Goal: Information Seeking & Learning: Learn about a topic

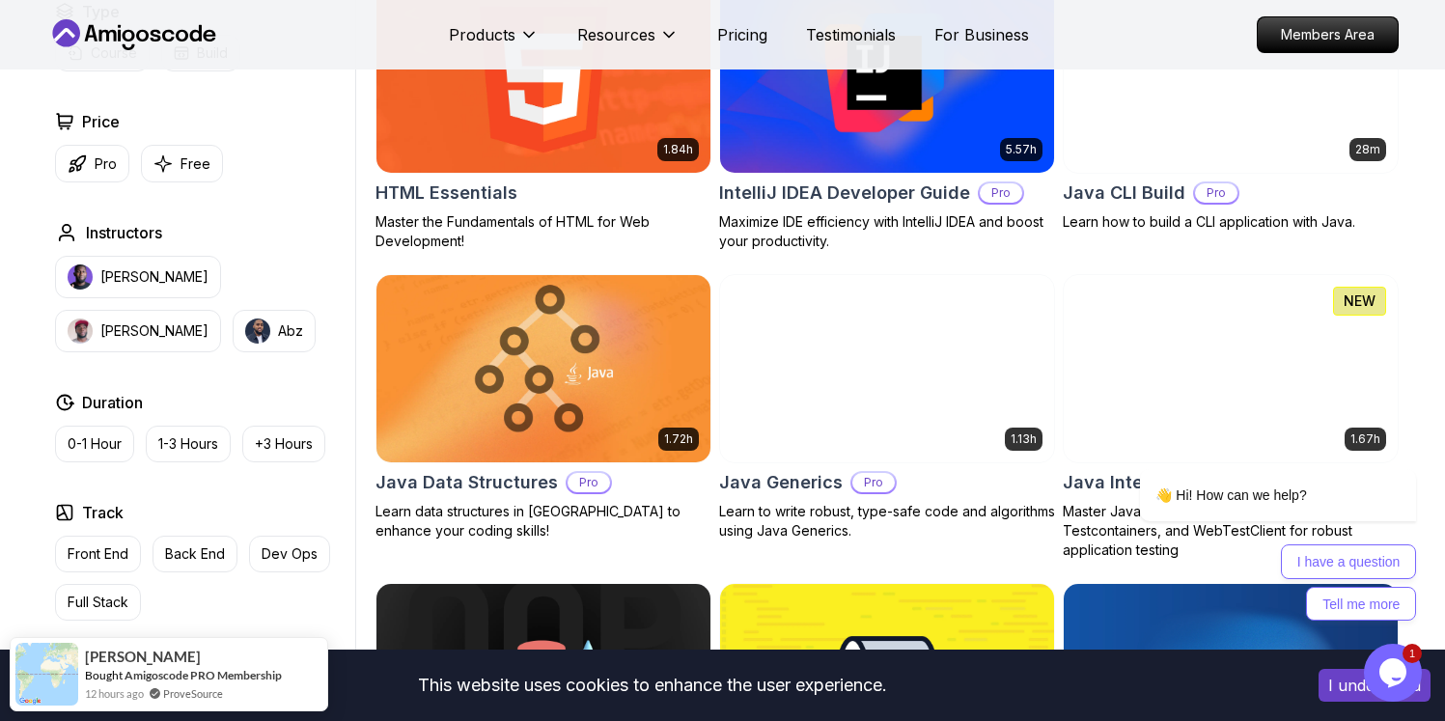
scroll to position [3117, 0]
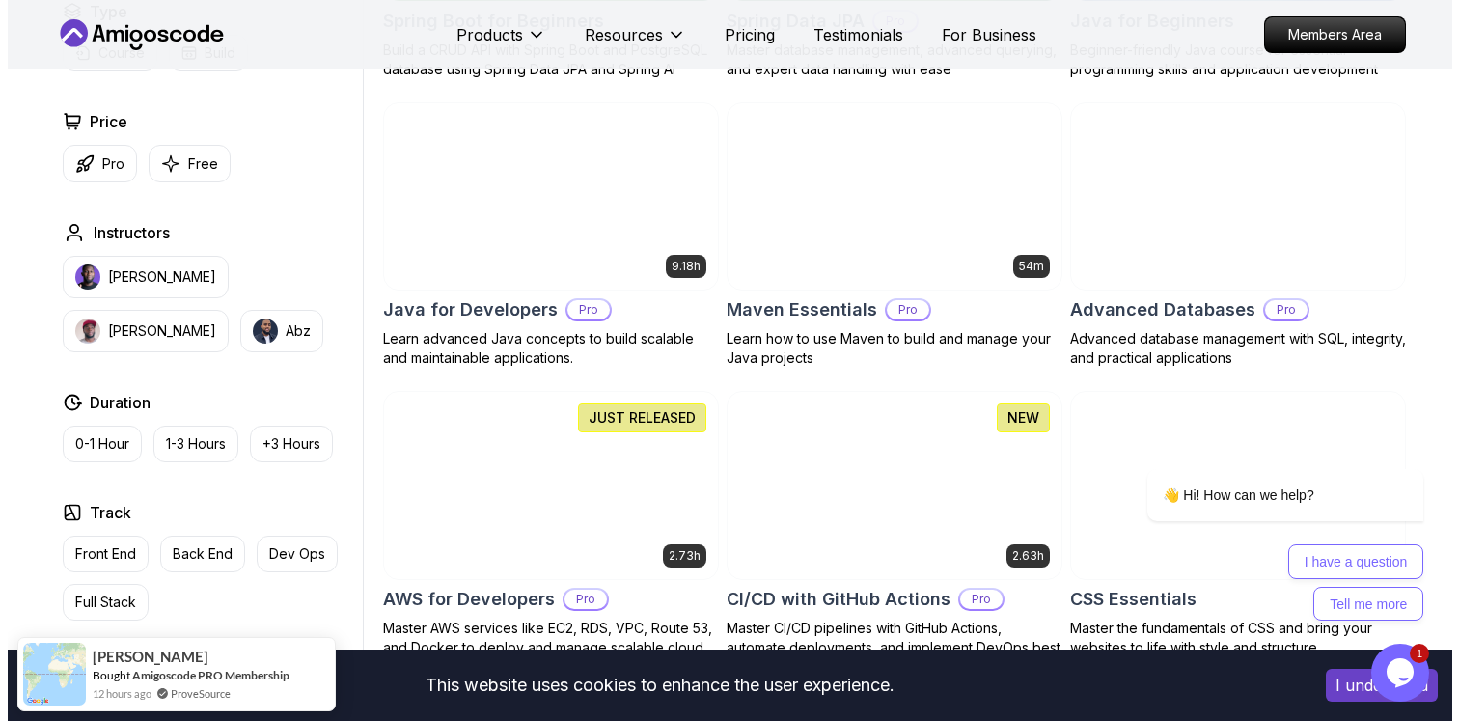
scroll to position [0, 0]
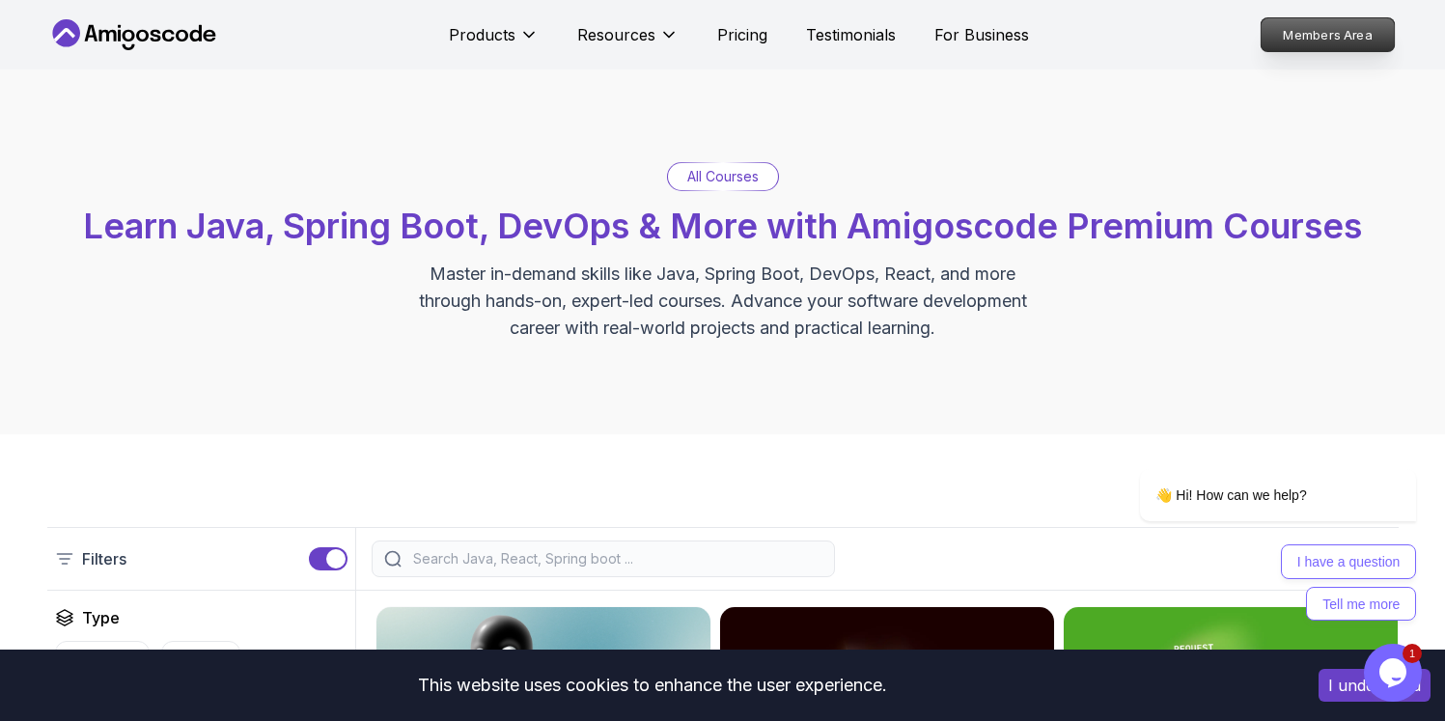
click at [1385, 40] on p "Members Area" at bounding box center [1326, 34] width 133 height 33
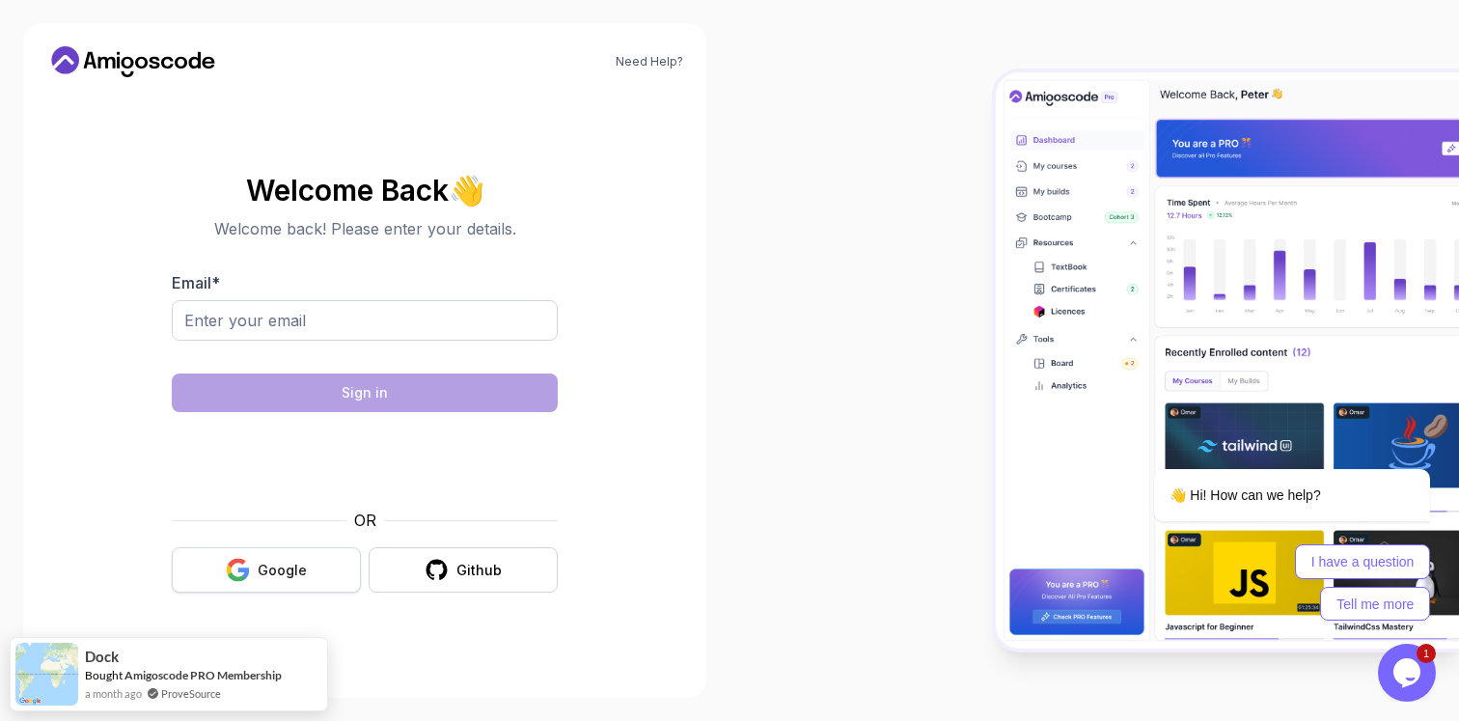
click at [298, 577] on div "Google" at bounding box center [282, 570] width 49 height 19
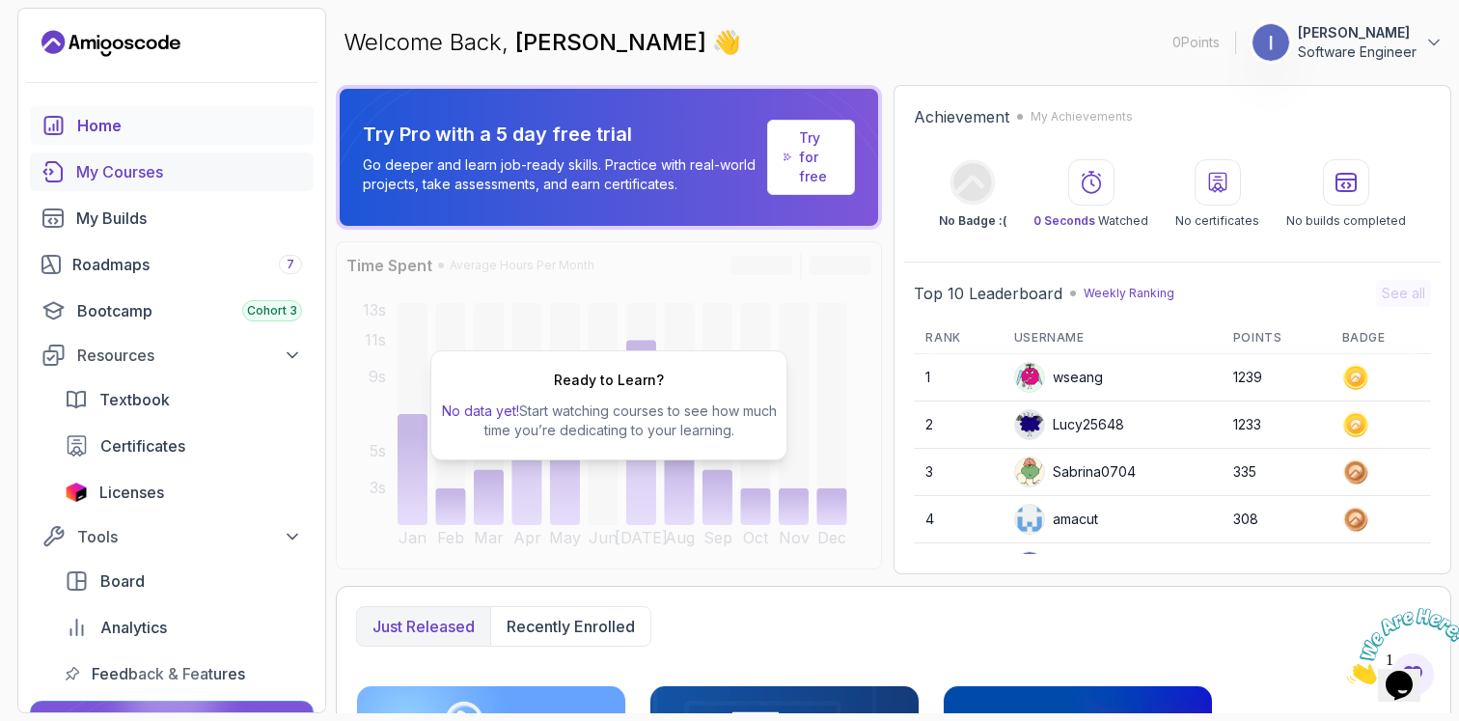
click at [168, 162] on div "My Courses" at bounding box center [189, 171] width 226 height 23
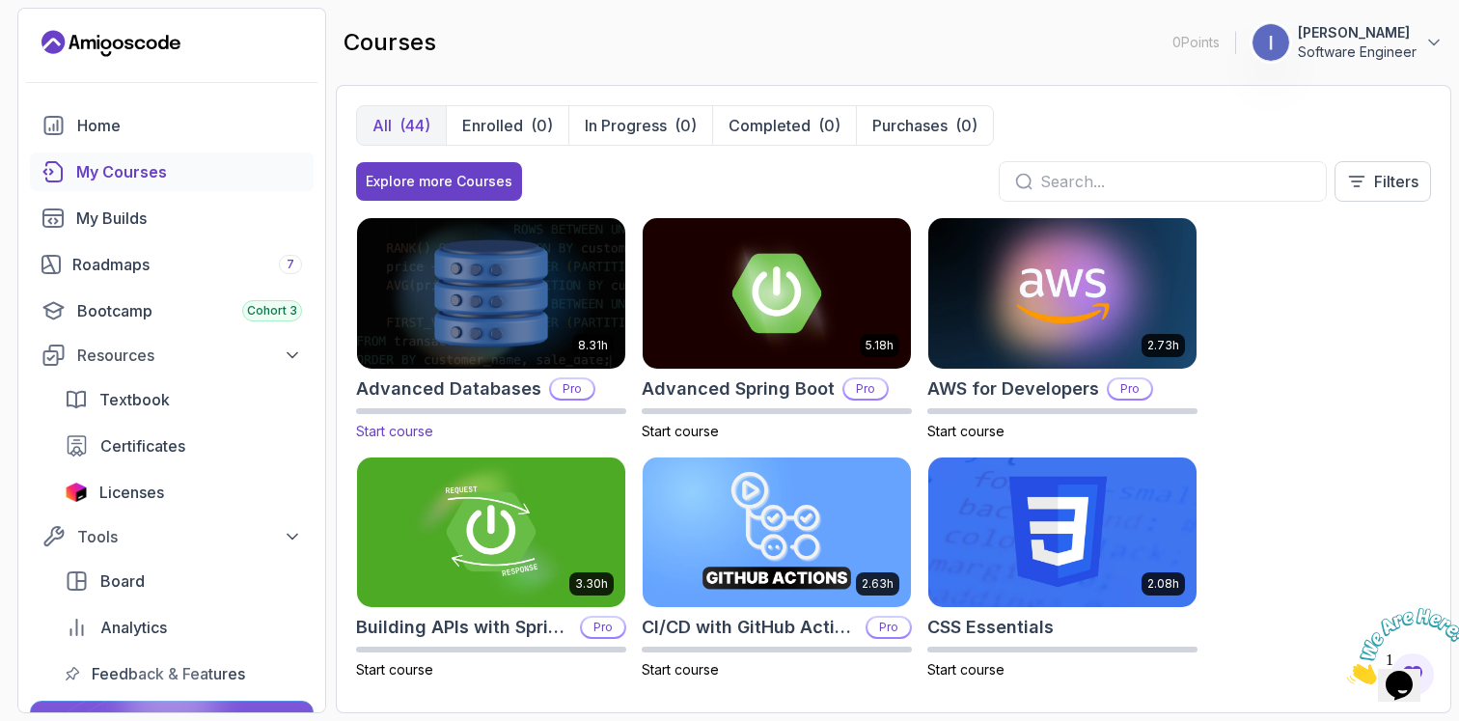
click at [546, 318] on img at bounding box center [491, 292] width 282 height 157
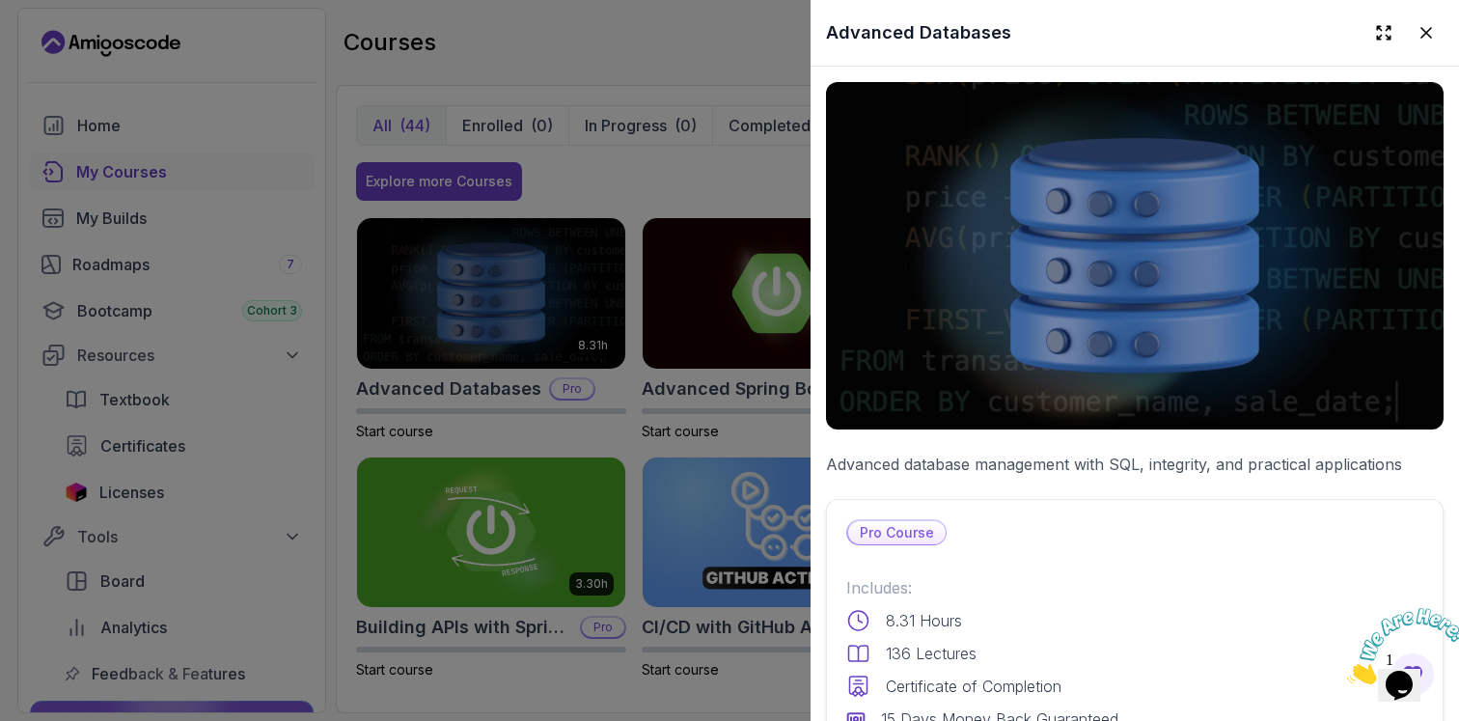
click at [1347, 671] on icon "Close" at bounding box center [1347, 679] width 0 height 16
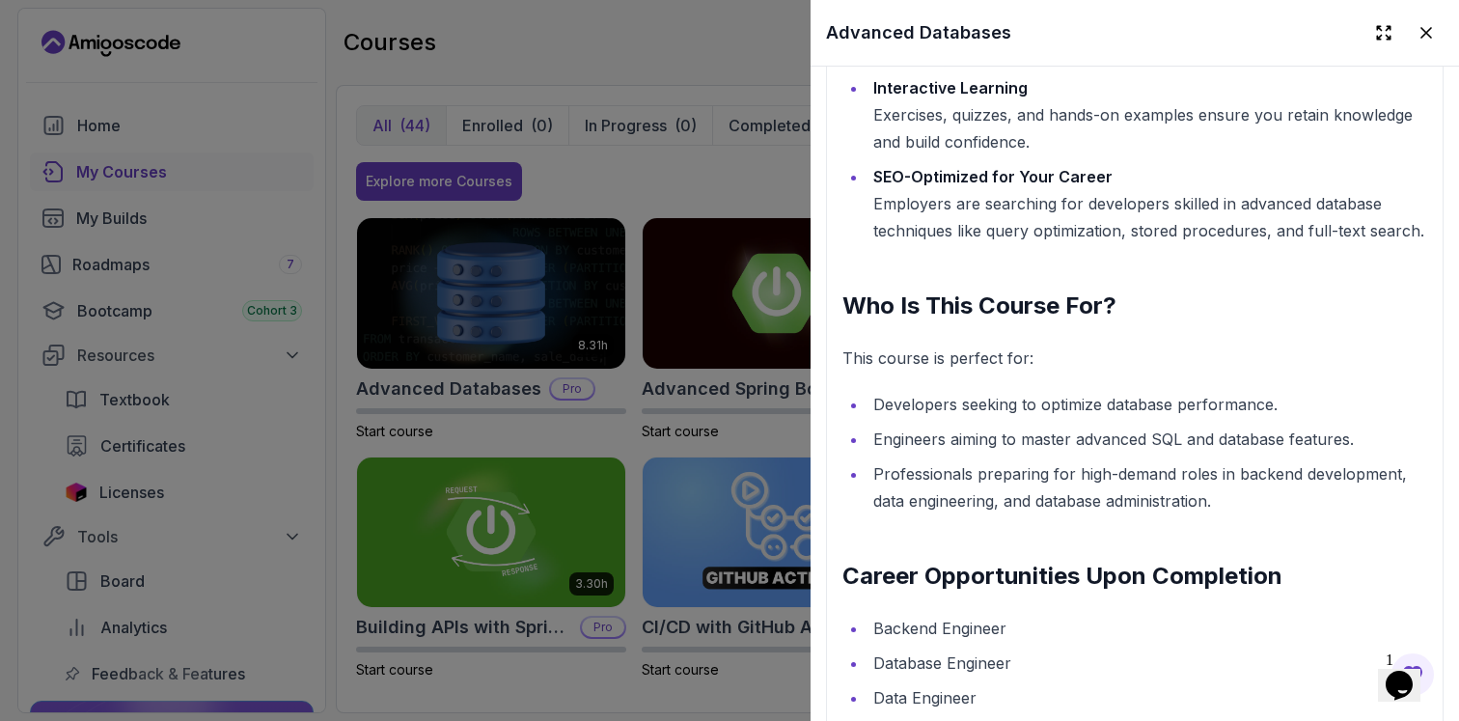
scroll to position [4084, 0]
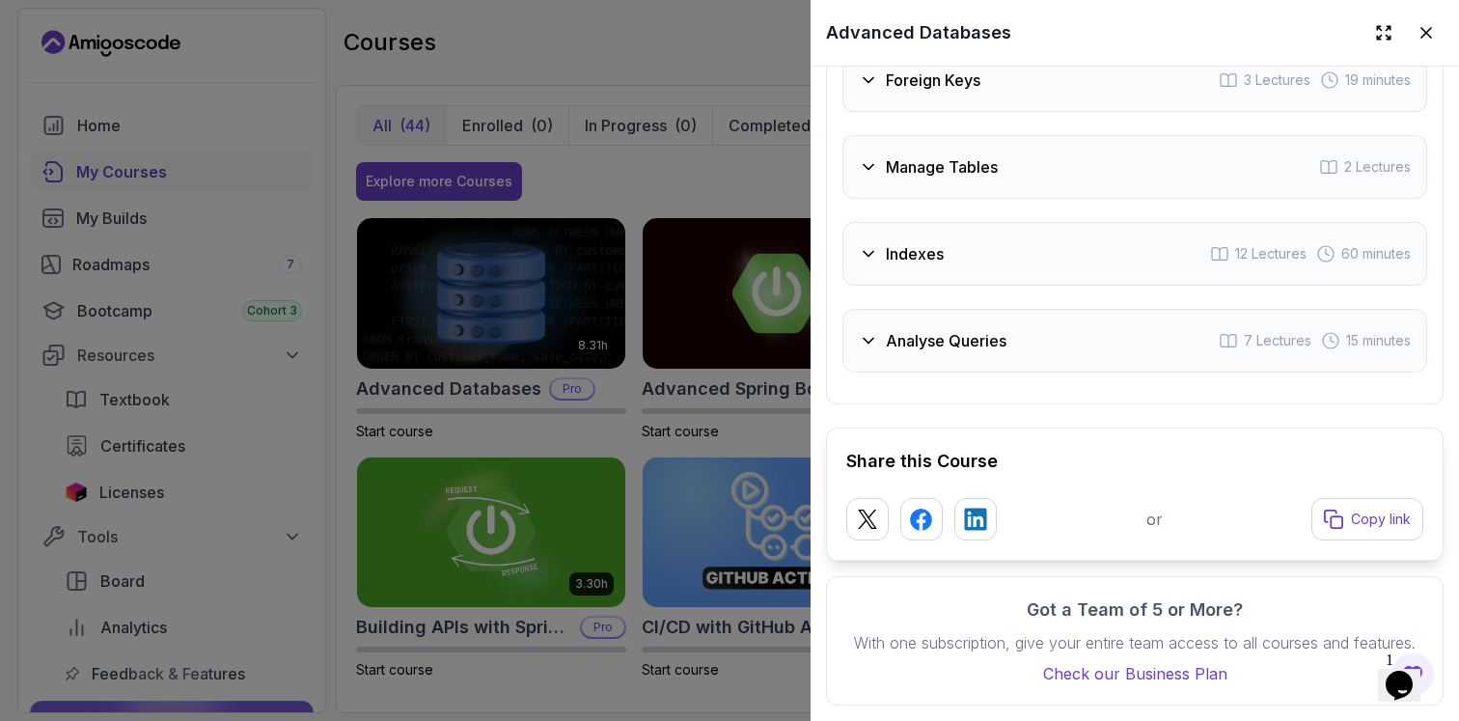
click at [461, 290] on div at bounding box center [729, 360] width 1459 height 721
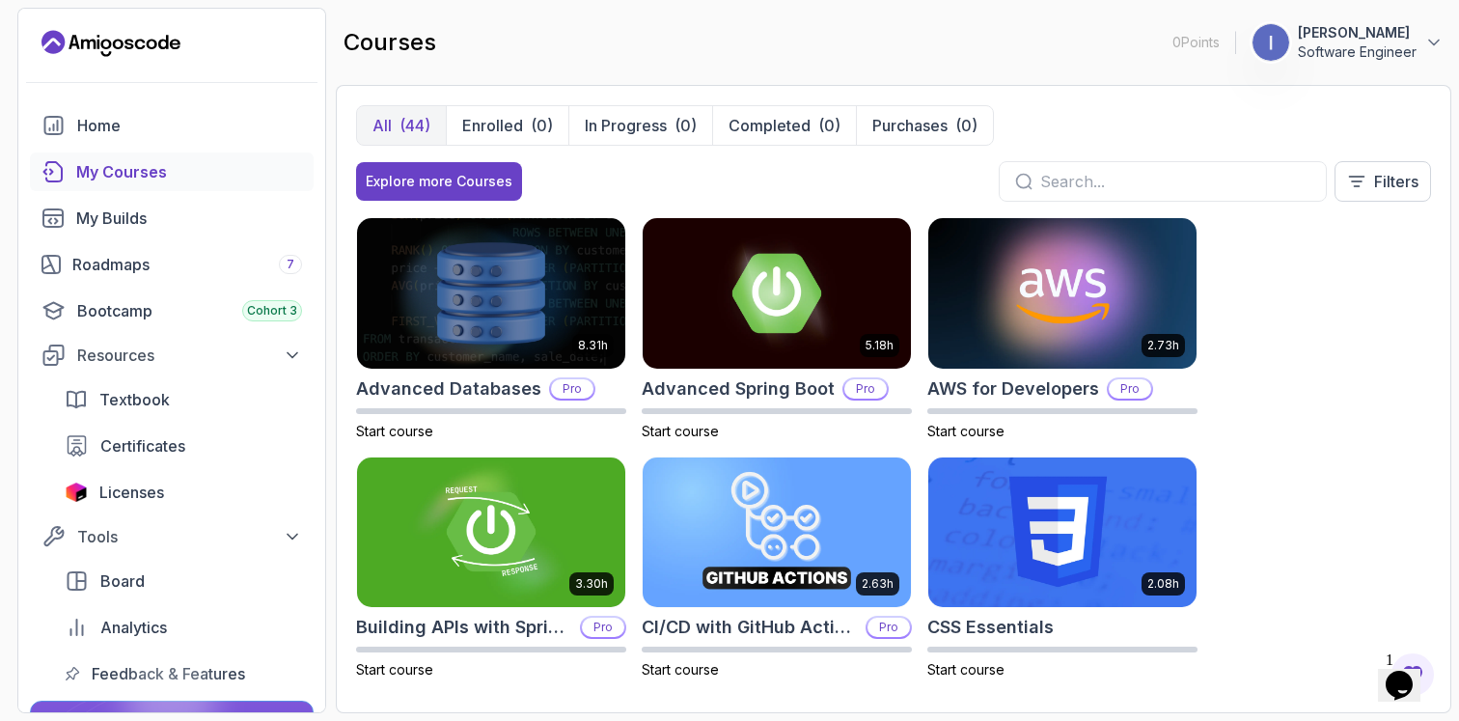
click at [461, 290] on img at bounding box center [491, 293] width 268 height 151
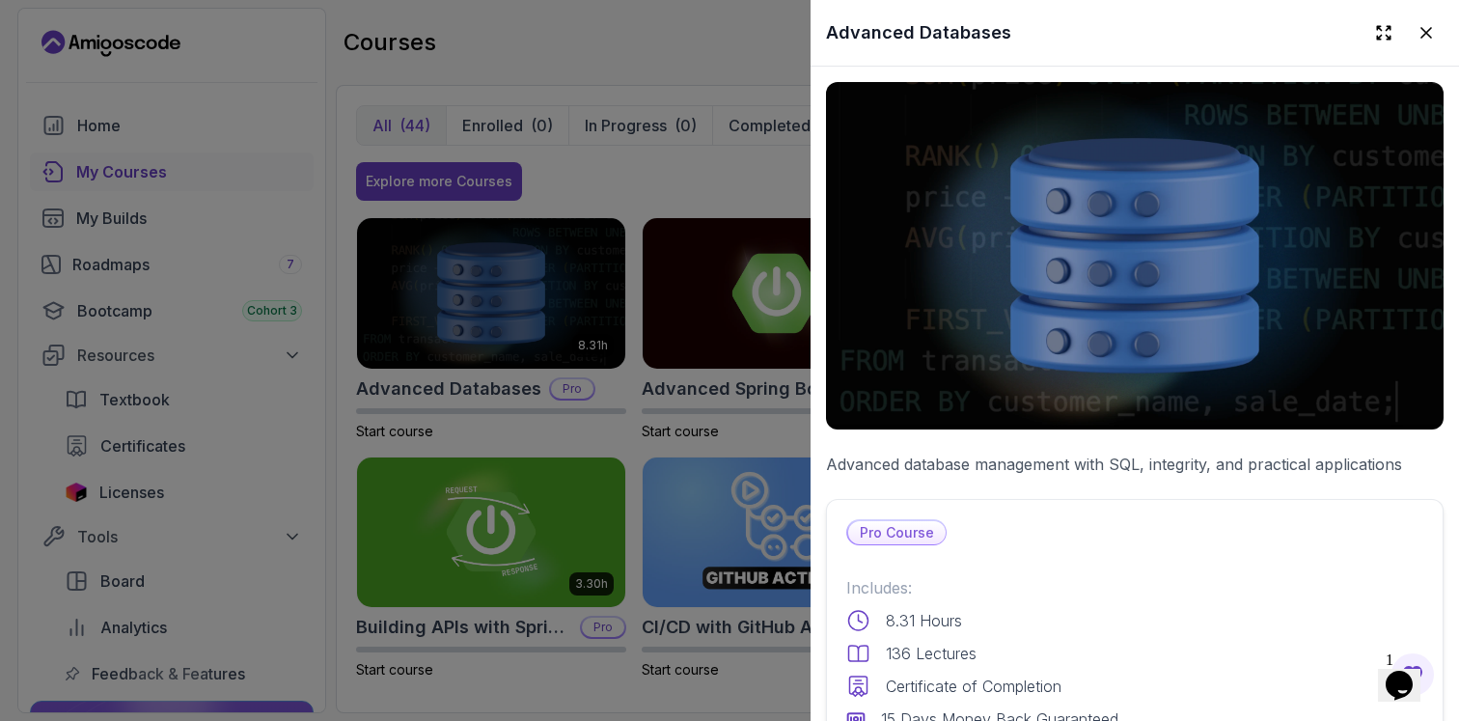
click at [486, 299] on div at bounding box center [729, 360] width 1459 height 721
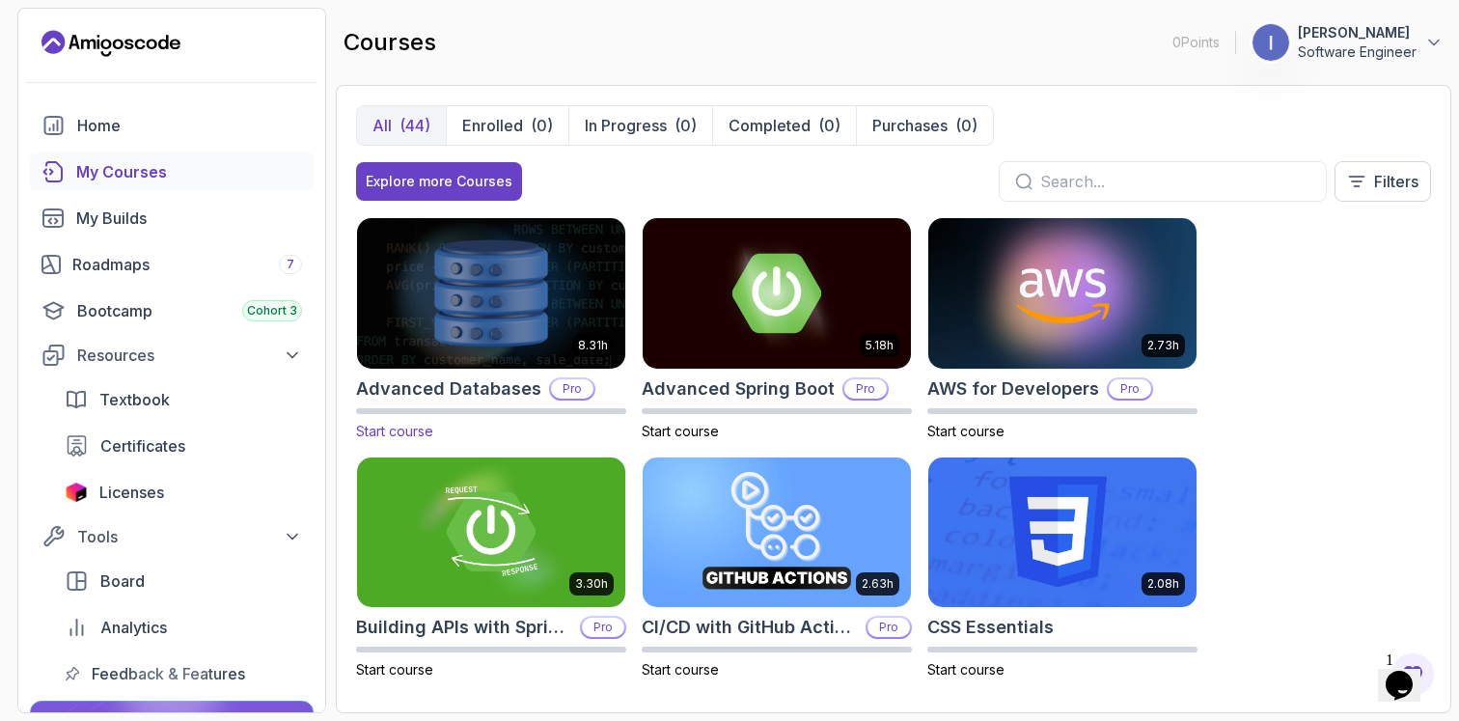
click at [496, 305] on img at bounding box center [491, 292] width 282 height 157
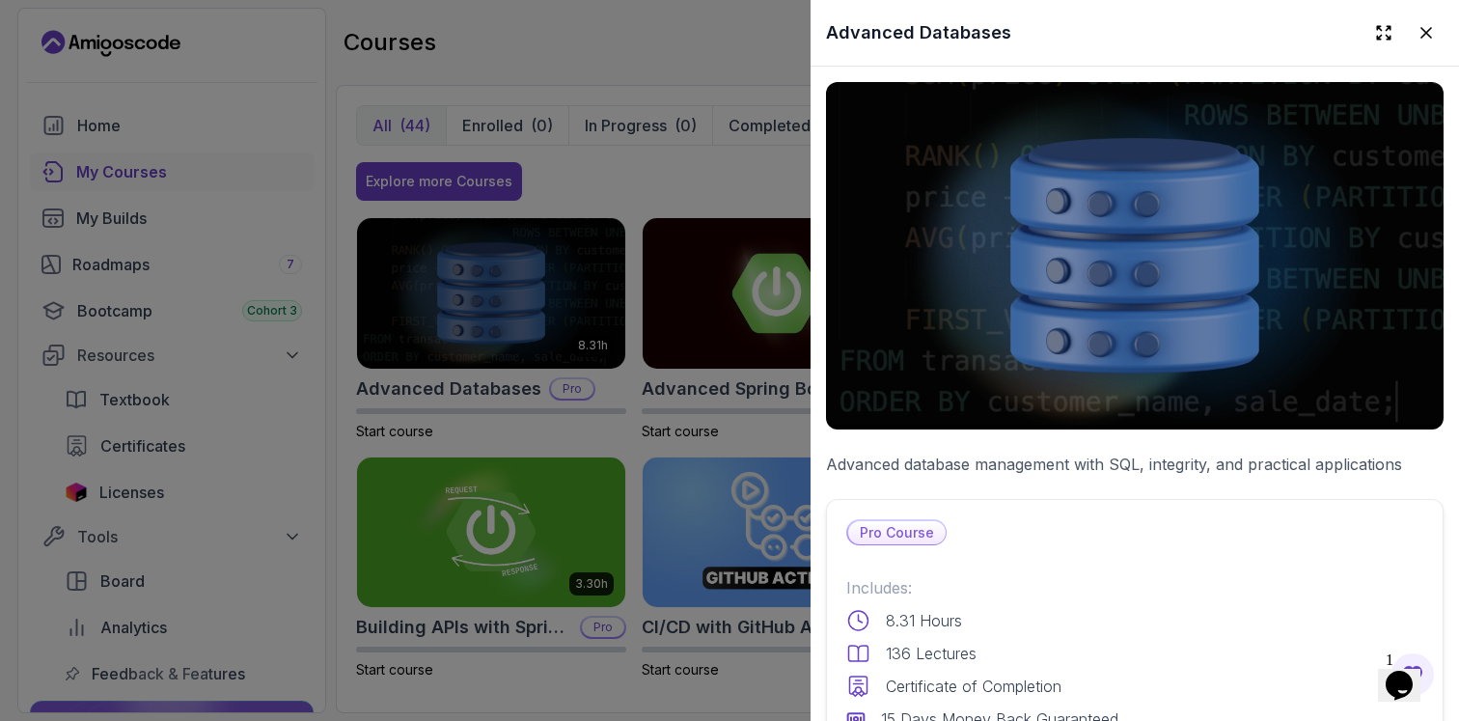
click at [412, 371] on div at bounding box center [729, 360] width 1459 height 721
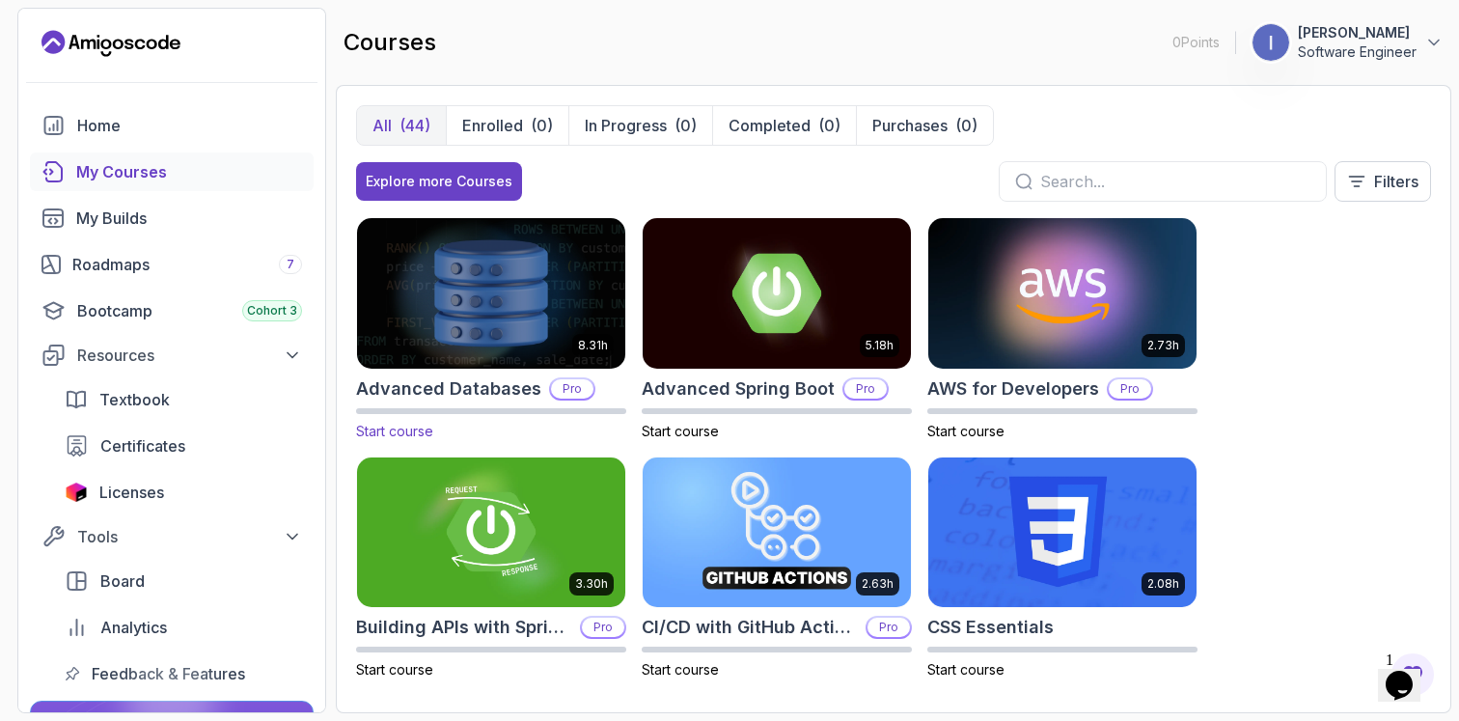
click at [404, 432] on span "Start course" at bounding box center [394, 431] width 77 height 16
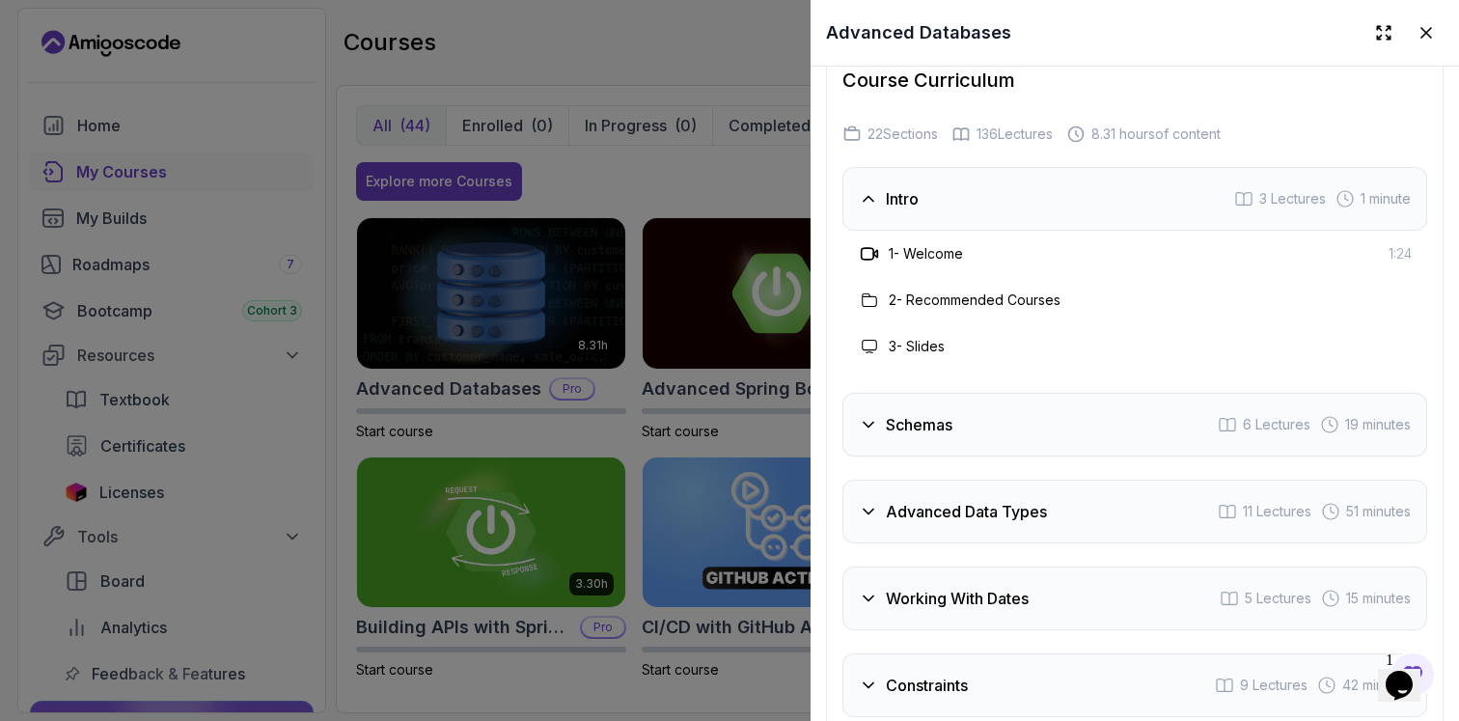
scroll to position [3382, 0]
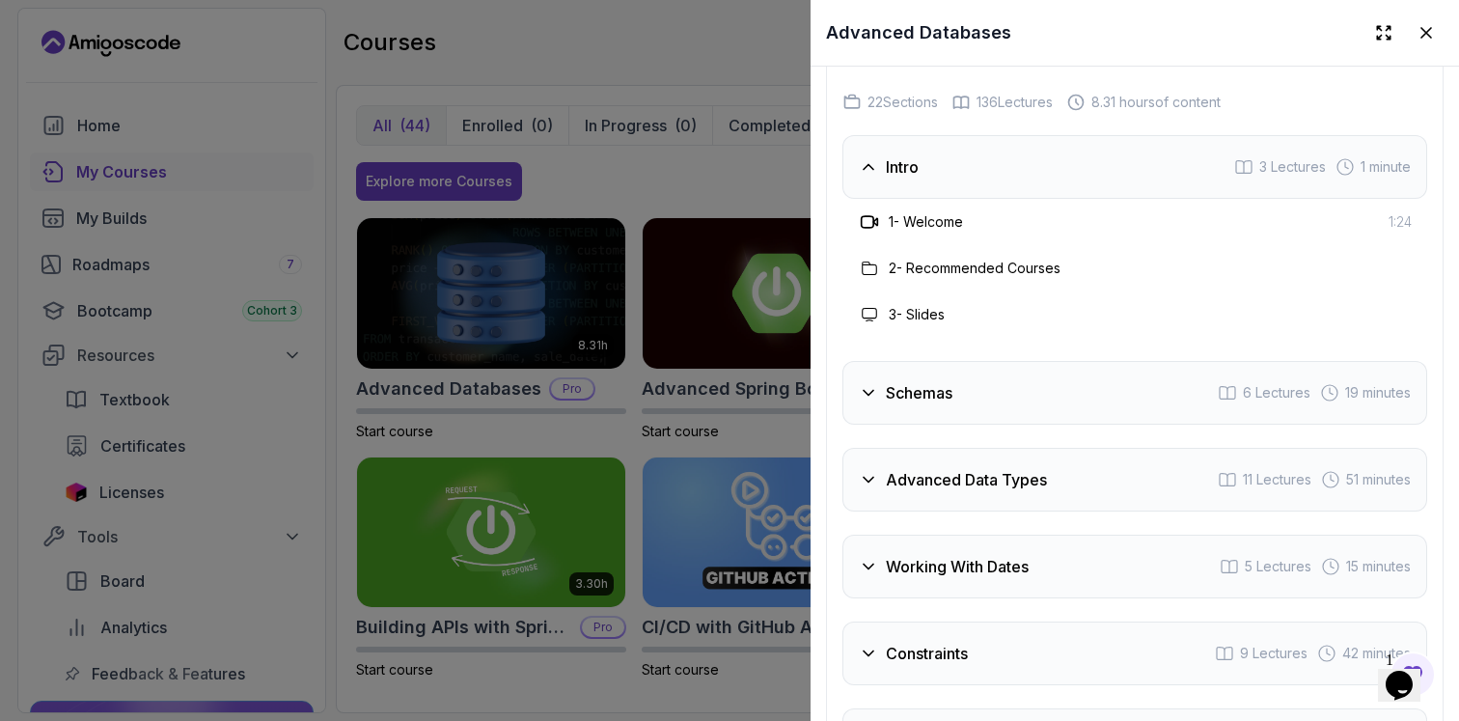
click at [899, 232] on h3 "1 - Welcome" at bounding box center [926, 221] width 74 height 19
click at [860, 232] on icon at bounding box center [869, 221] width 19 height 19
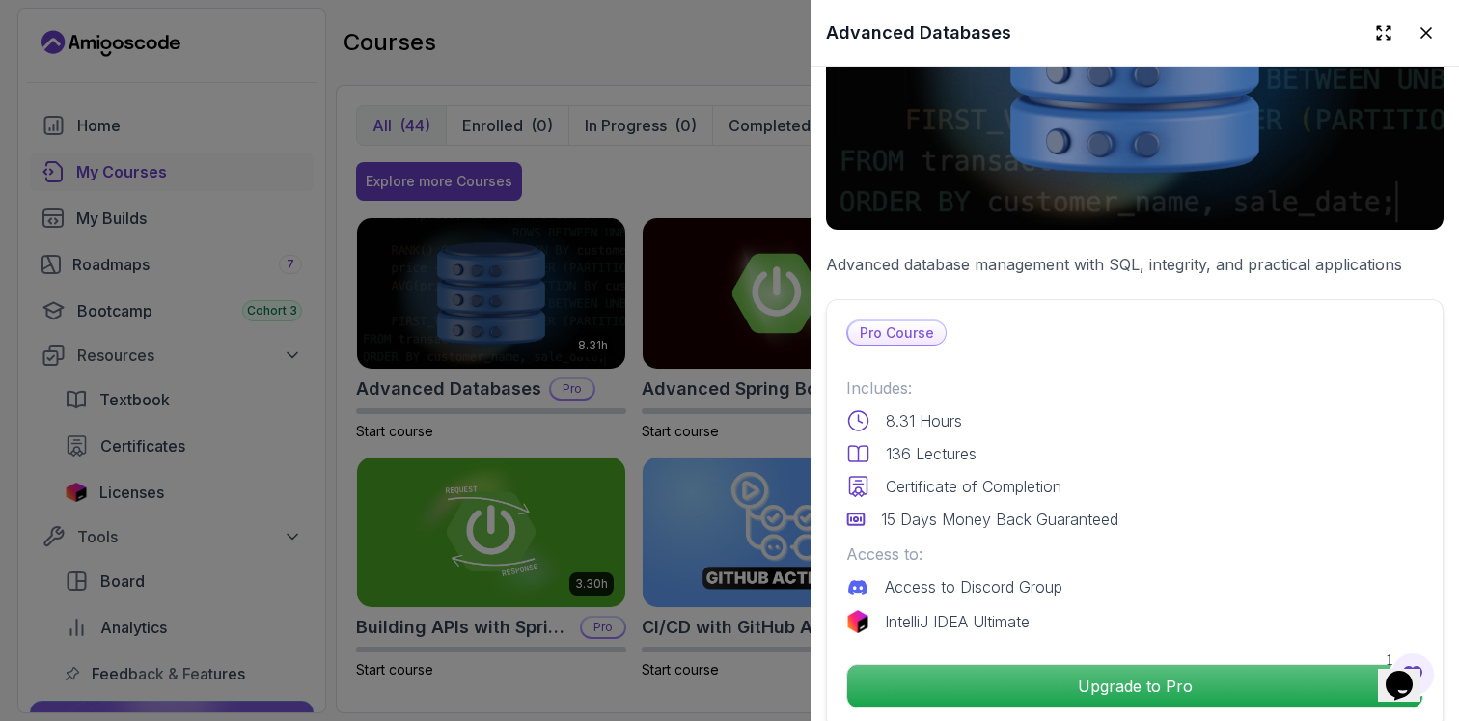
scroll to position [201, 0]
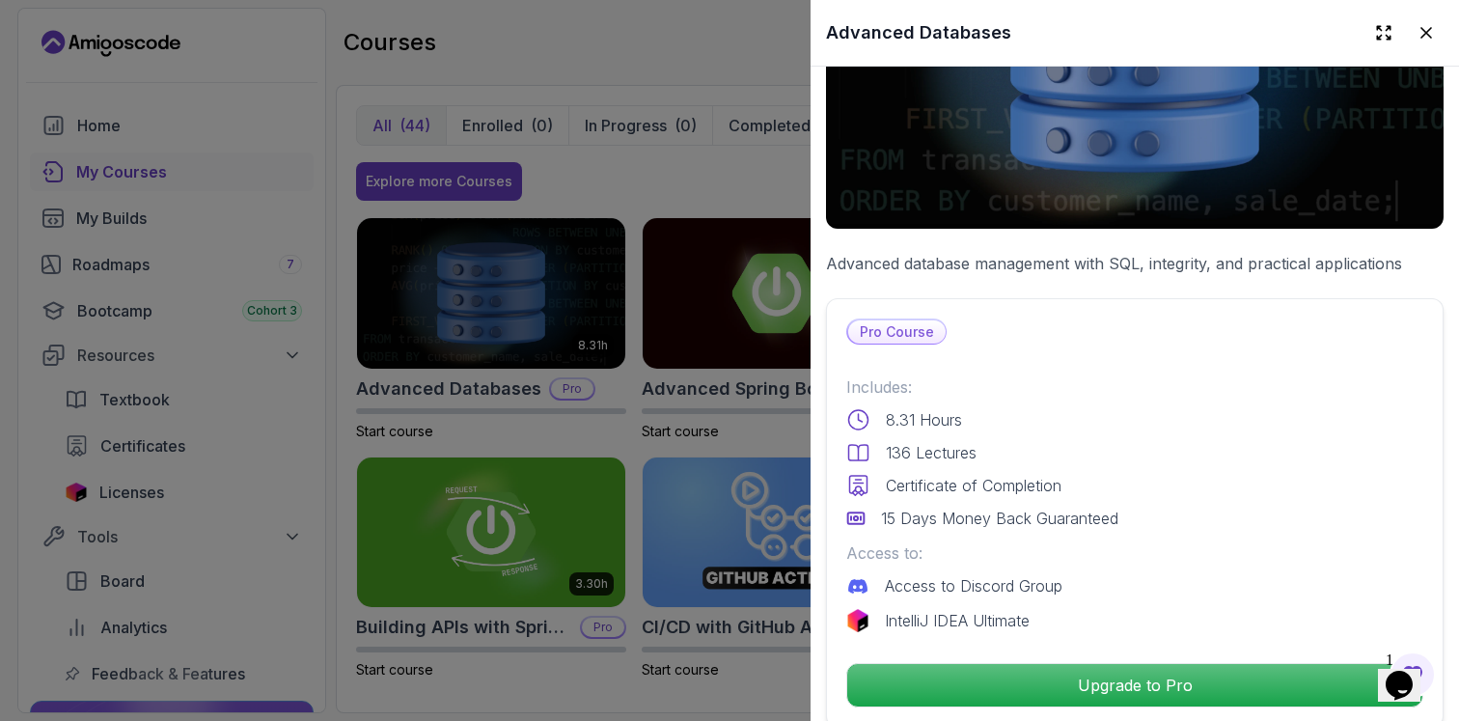
click at [907, 321] on p "Pro Course" at bounding box center [896, 331] width 97 height 23
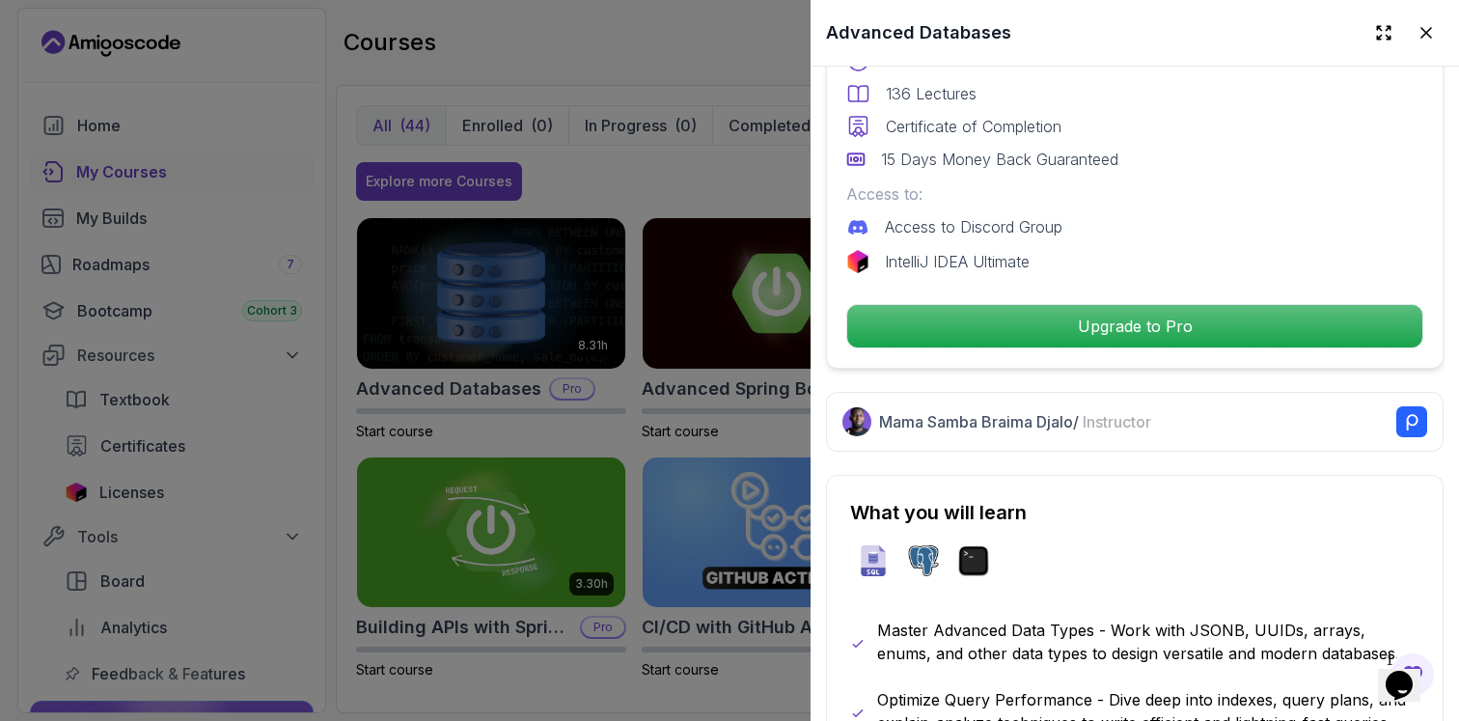
scroll to position [581, 0]
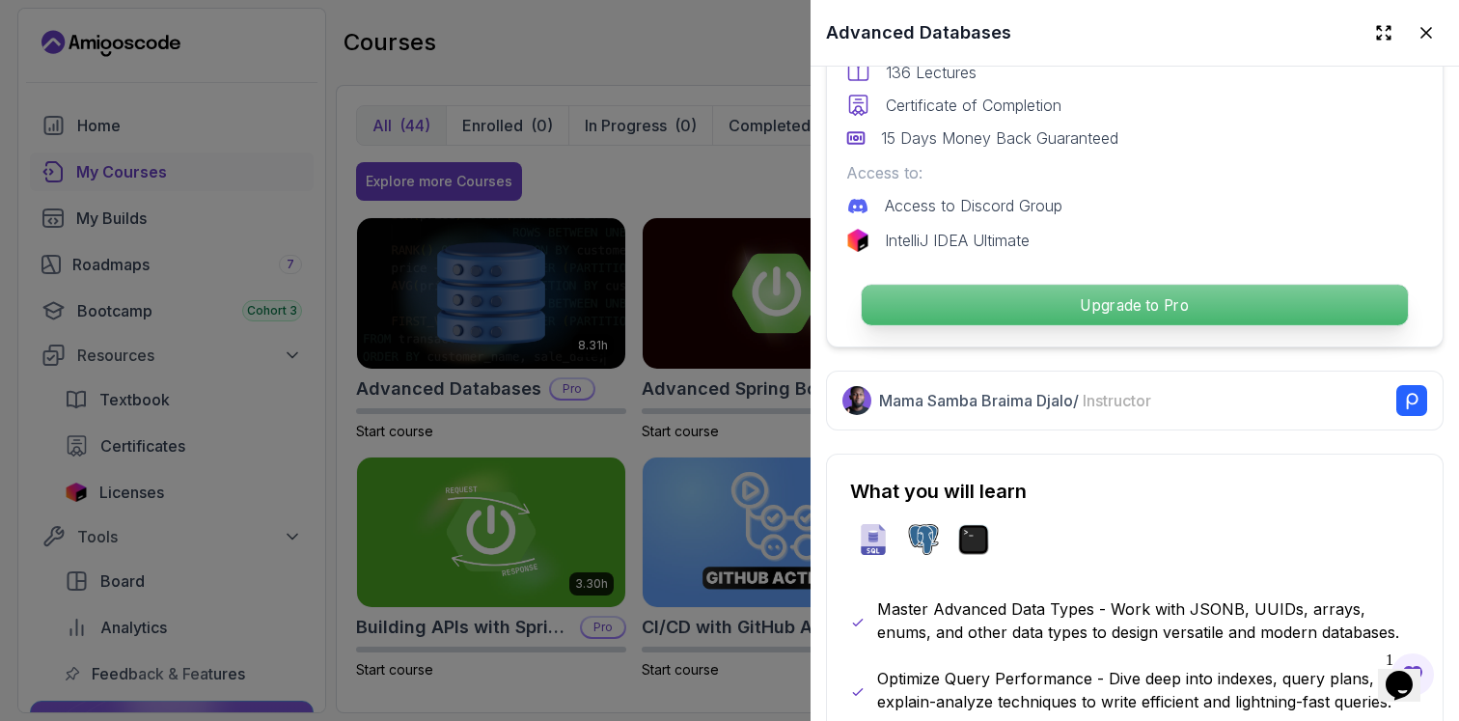
click at [1077, 296] on p "Upgrade to Pro" at bounding box center [1135, 305] width 546 height 41
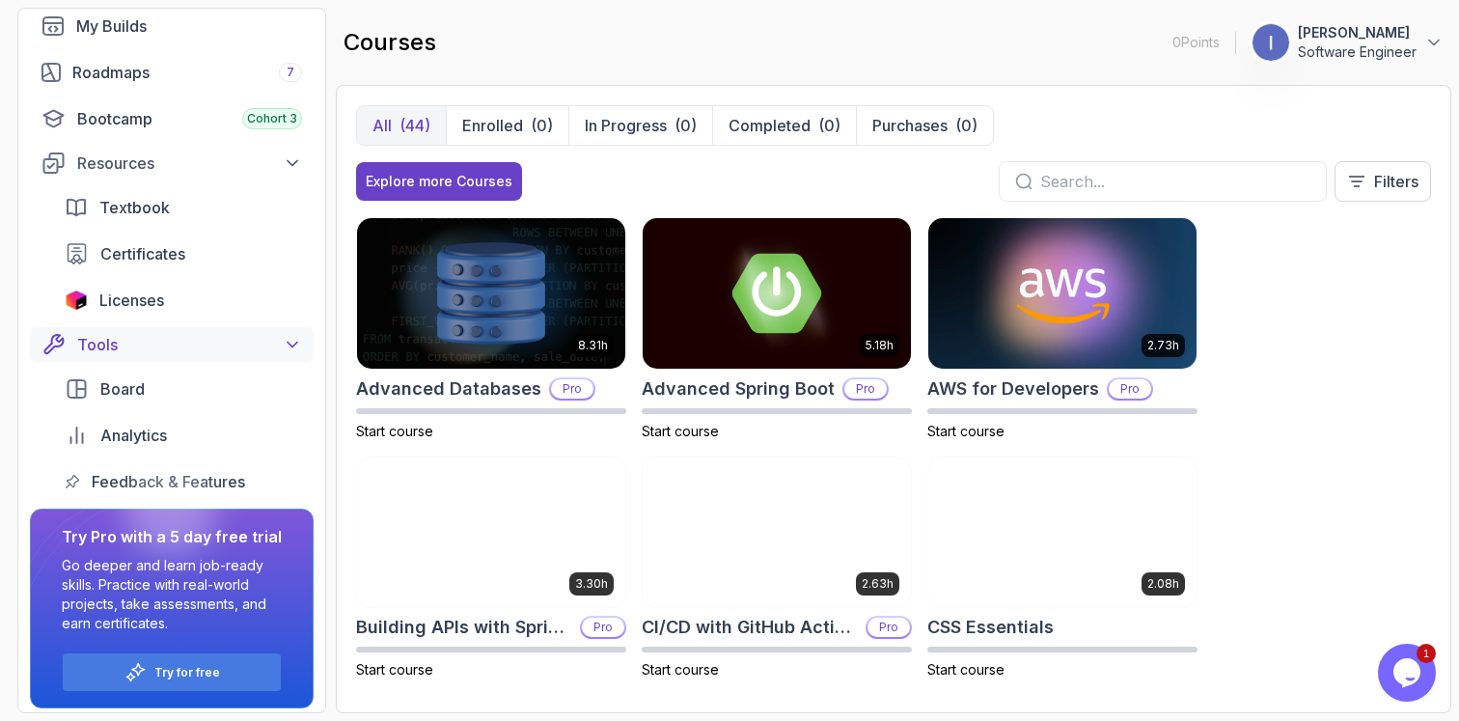
scroll to position [200, 0]
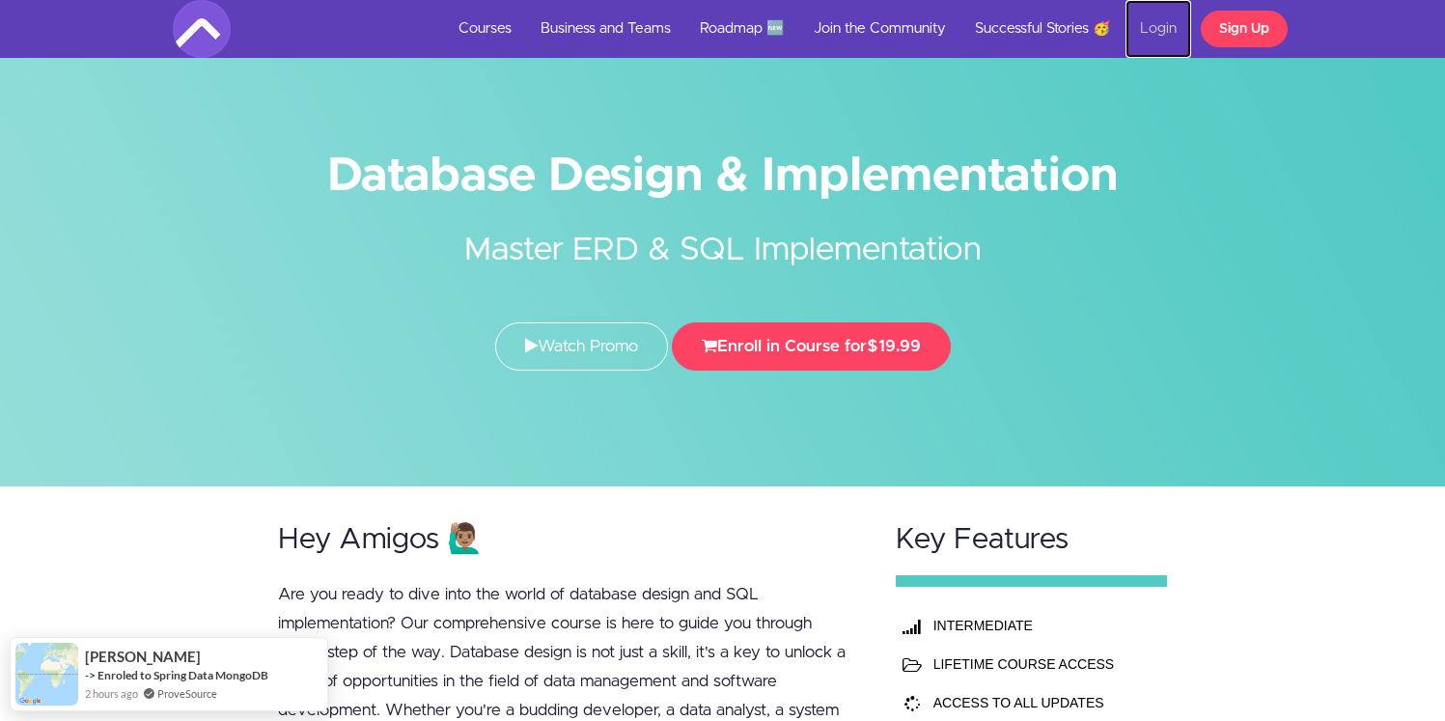
click at [1163, 29] on link "Login" at bounding box center [1158, 29] width 66 height 58
click at [1137, 26] on link "Login" at bounding box center [1158, 29] width 66 height 58
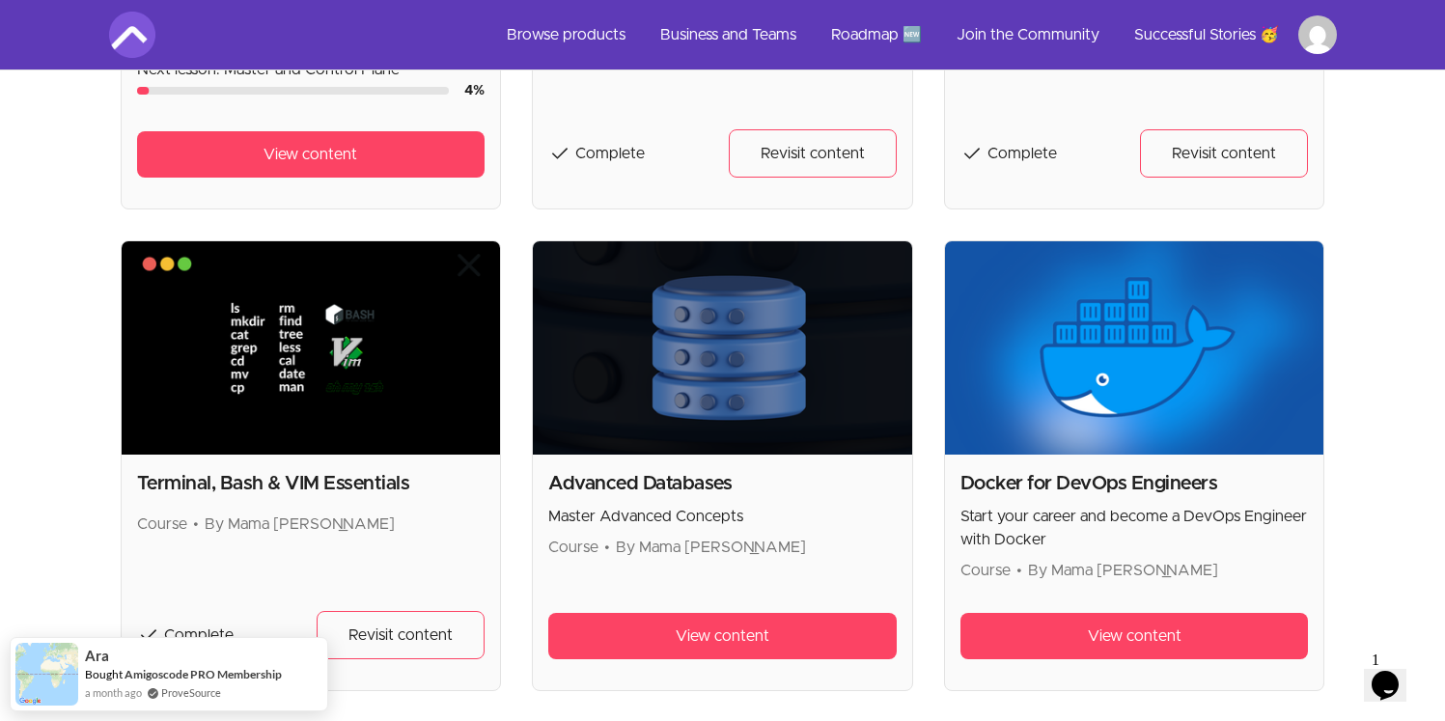
scroll to position [1226, 0]
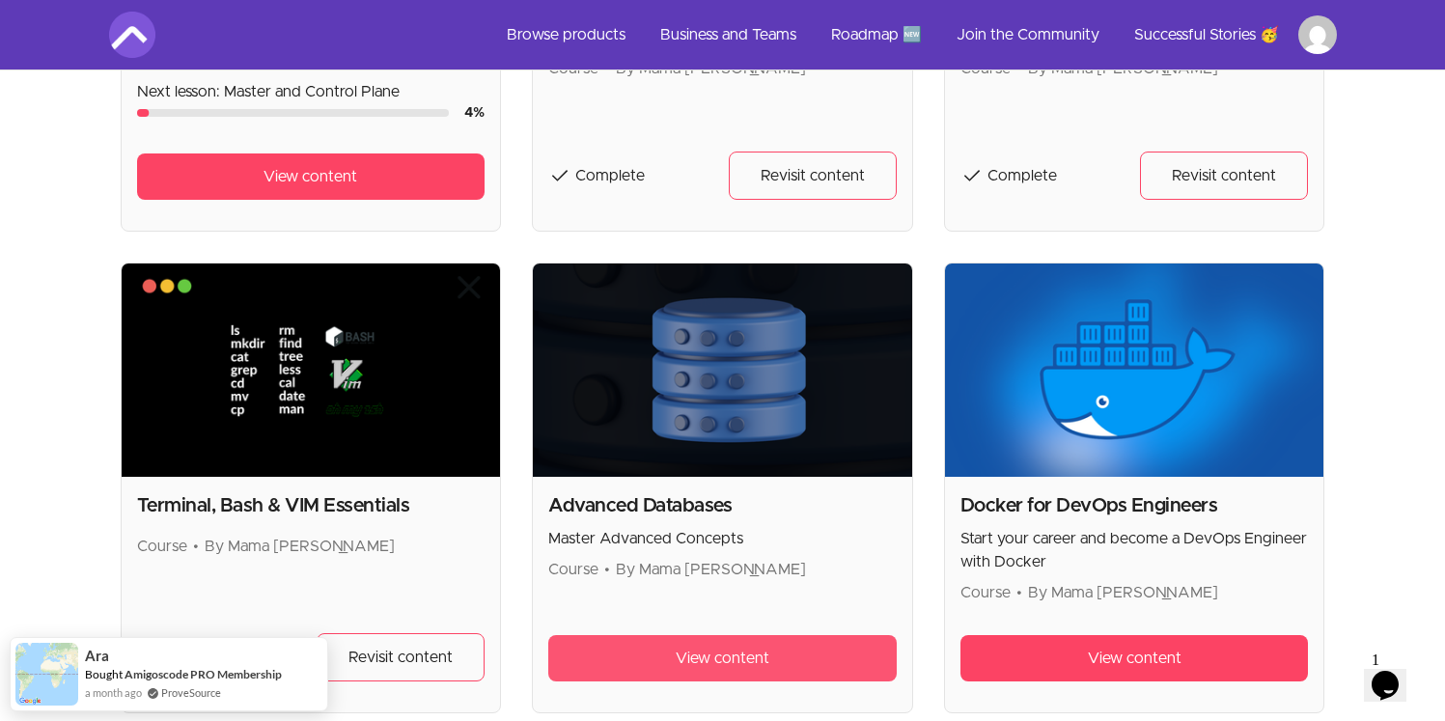
click at [689, 655] on span "View content" at bounding box center [722, 658] width 94 height 23
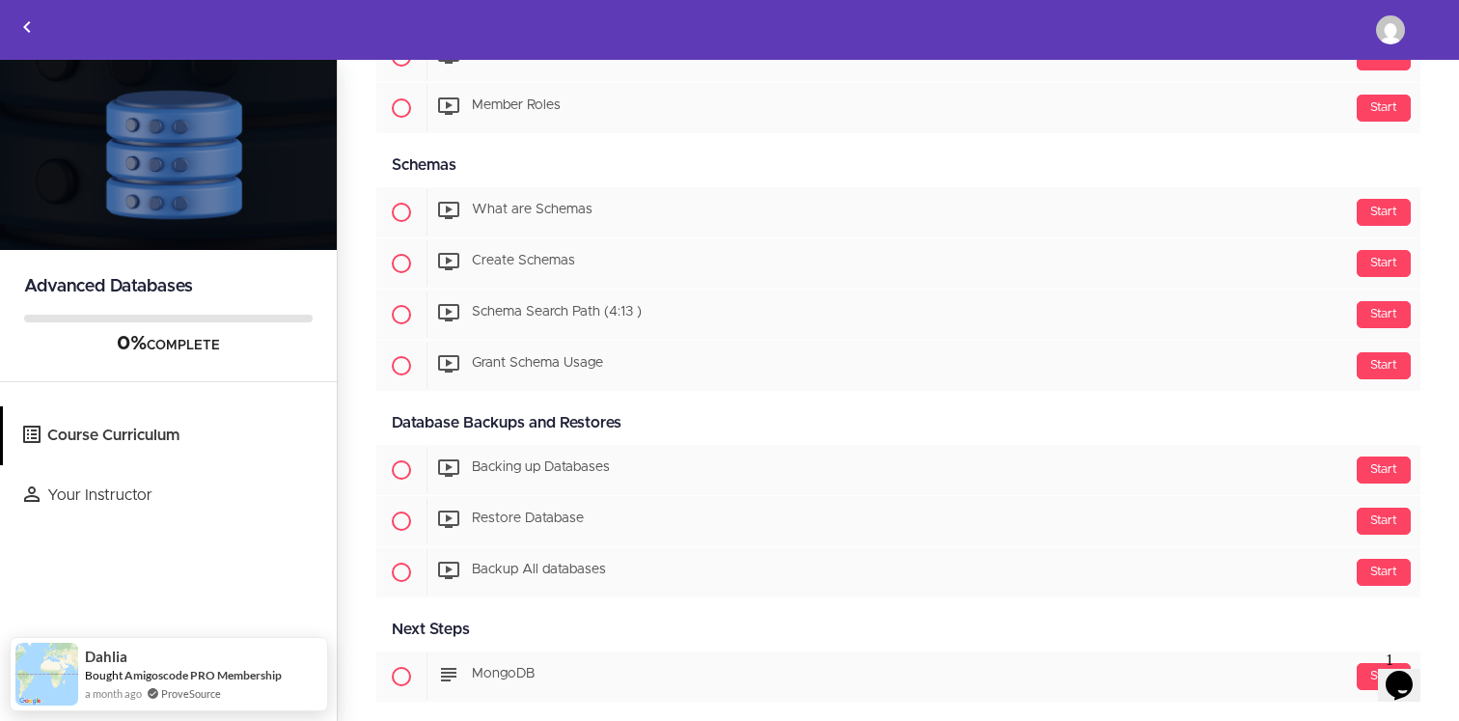
scroll to position [2220, 0]
